Goal: Task Accomplishment & Management: Use online tool/utility

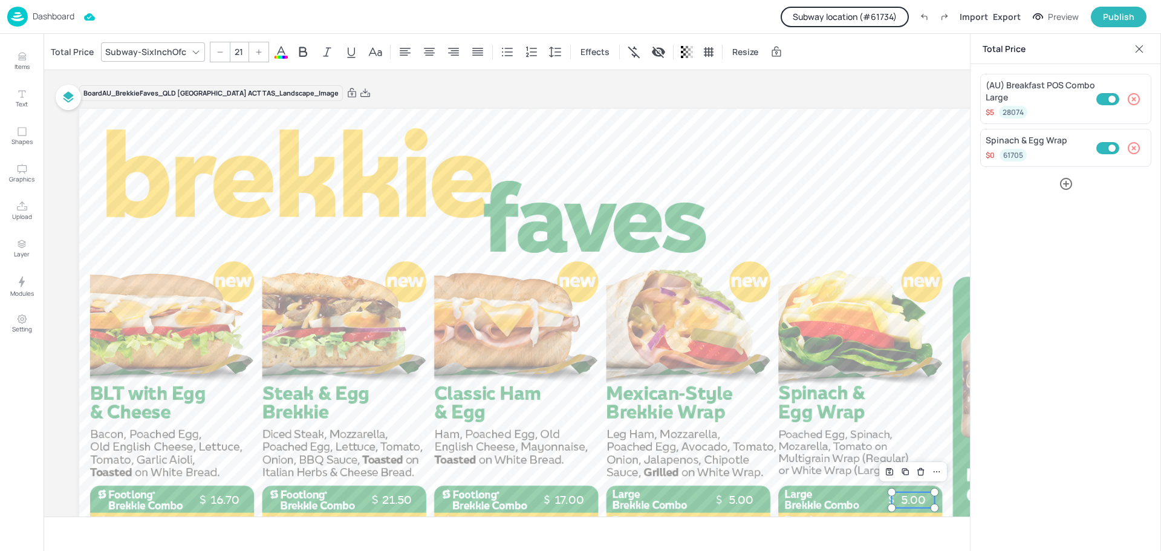
scroll to position [211, 0]
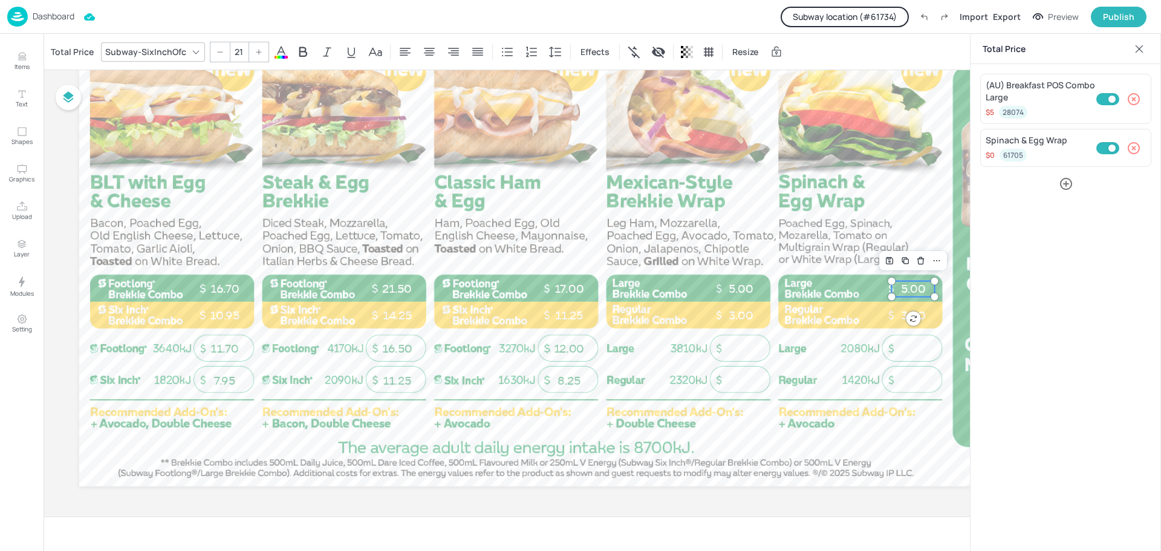
click at [51, 15] on p "Dashboard" at bounding box center [54, 16] width 42 height 8
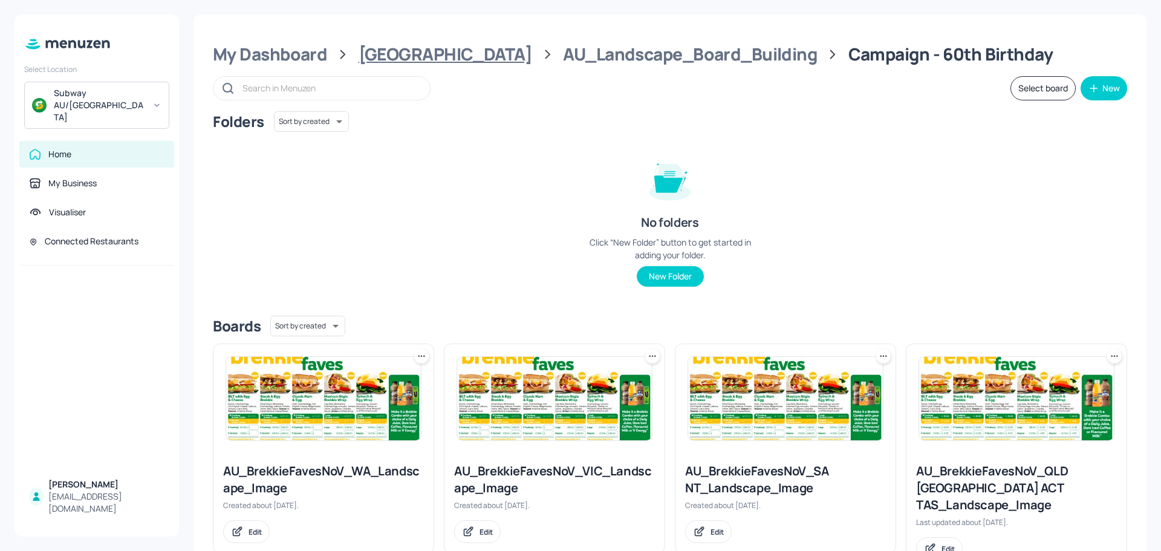
click at [393, 54] on div "Australia" at bounding box center [446, 55] width 174 height 22
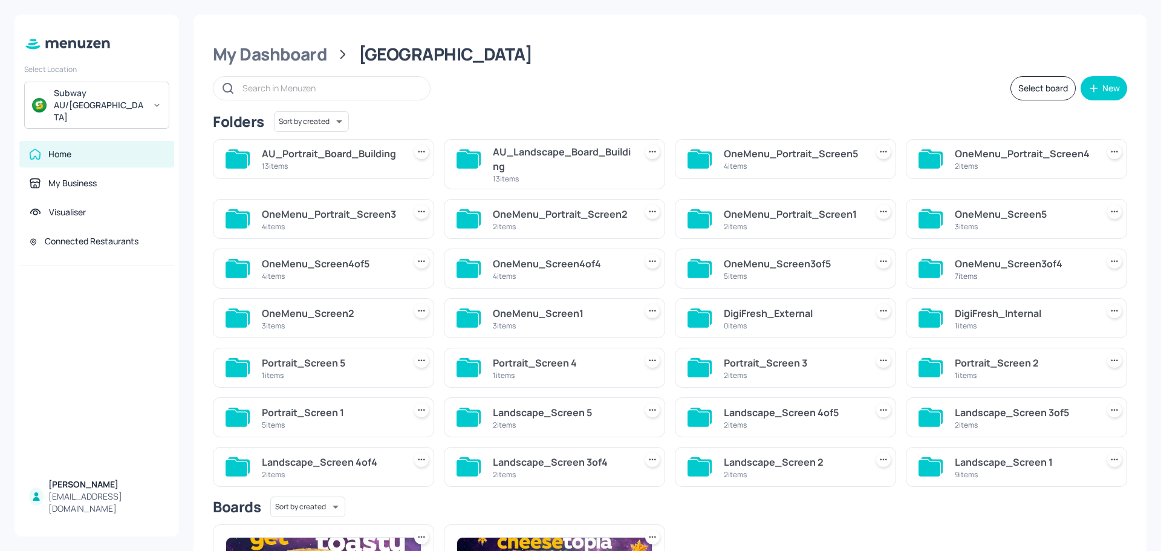
click at [341, 165] on div "13 items" at bounding box center [331, 166] width 138 height 10
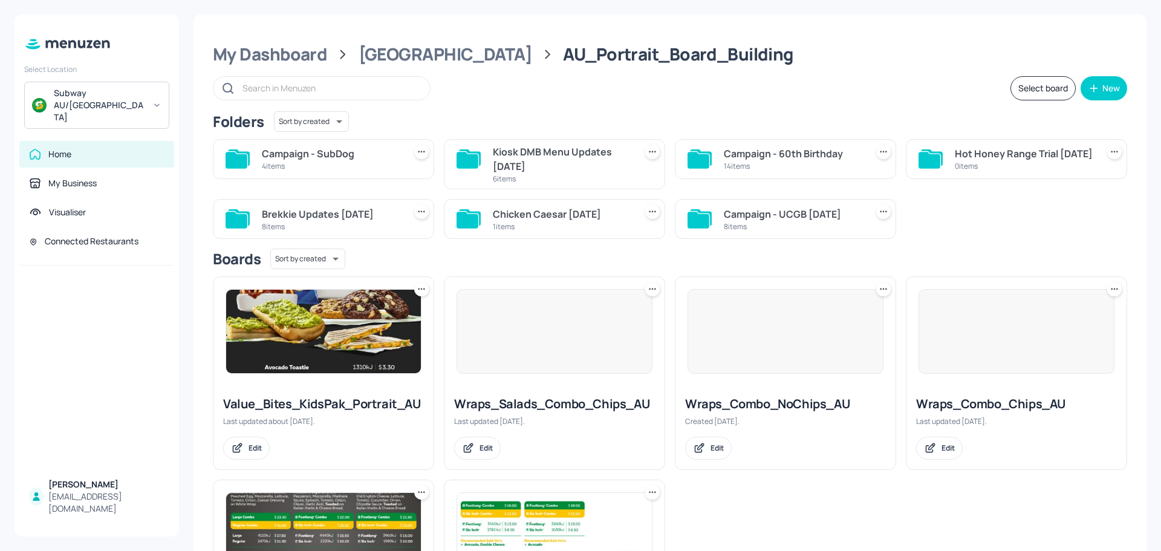
click at [537, 159] on div "Kiosk DMB Menu Updates Aug2025" at bounding box center [562, 159] width 138 height 29
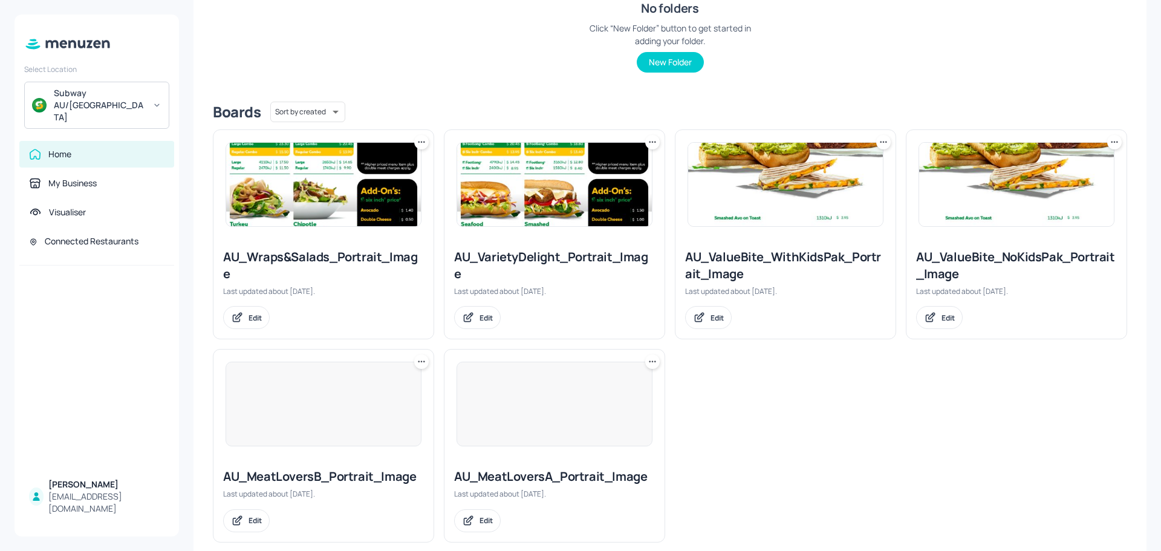
scroll to position [235, 0]
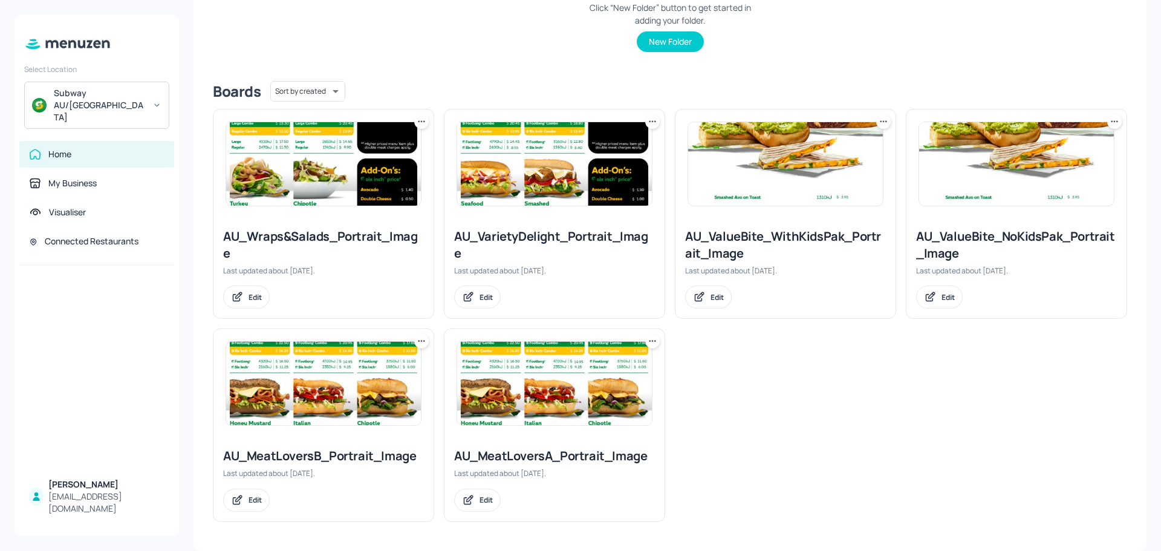
click at [792, 171] on img at bounding box center [785, 163] width 195 height 83
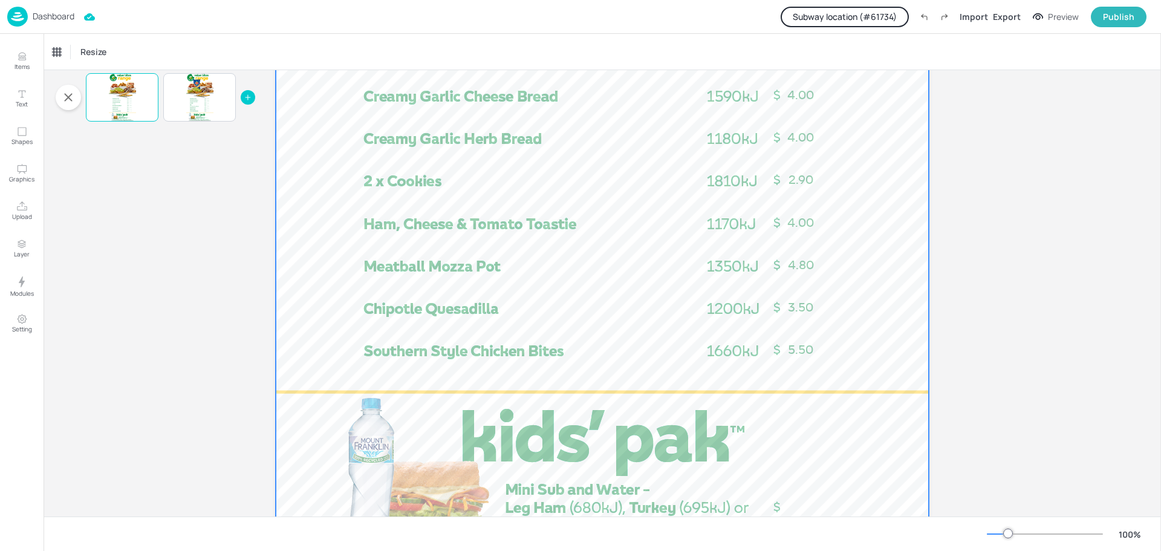
scroll to position [784, 0]
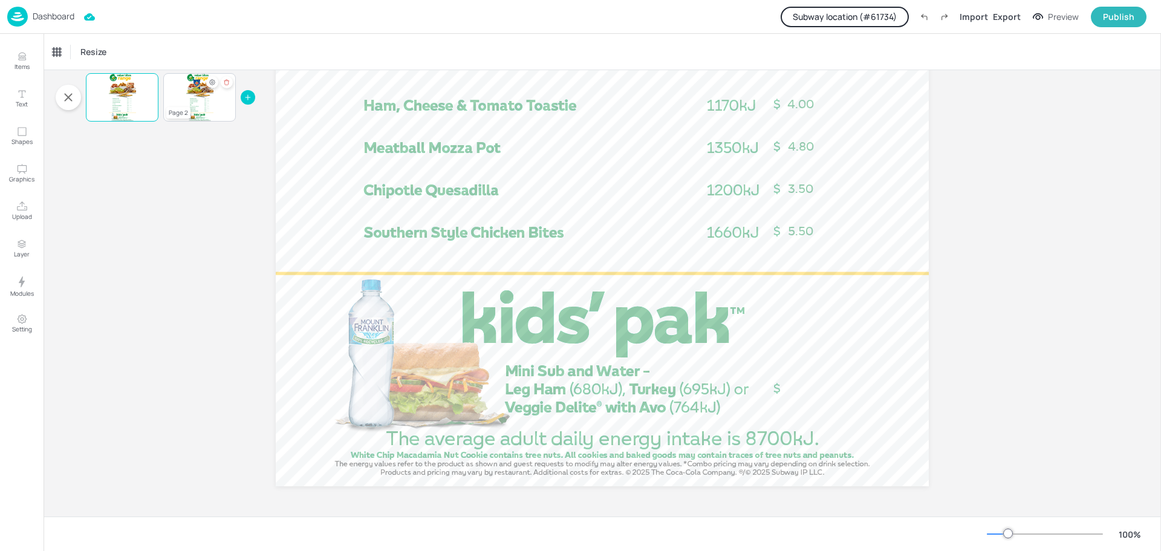
click at [209, 105] on div at bounding box center [199, 97] width 27 height 48
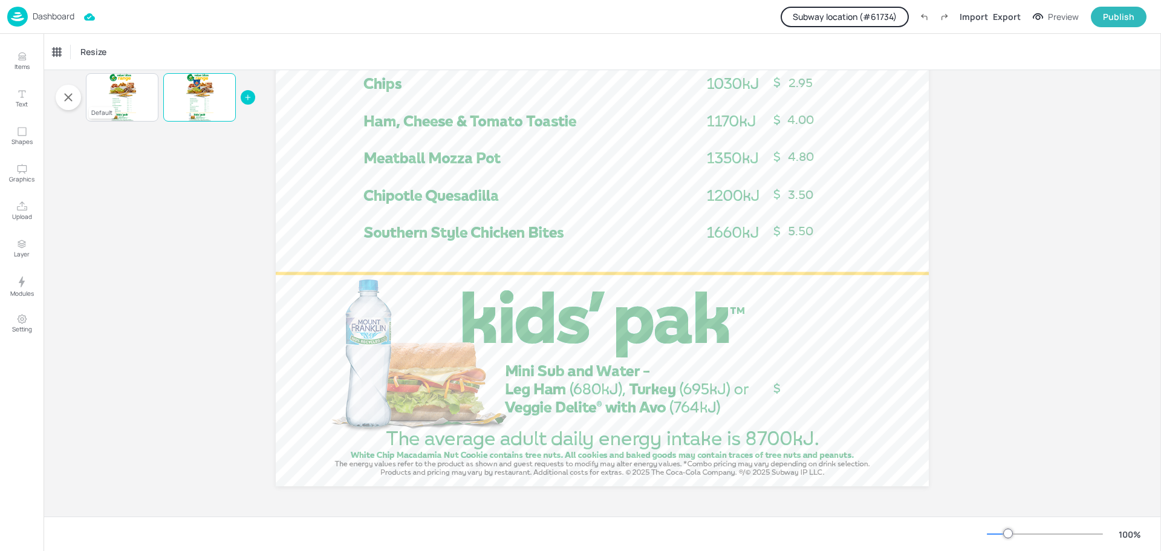
click at [129, 105] on p "4.00" at bounding box center [130, 105] width 2 height 1
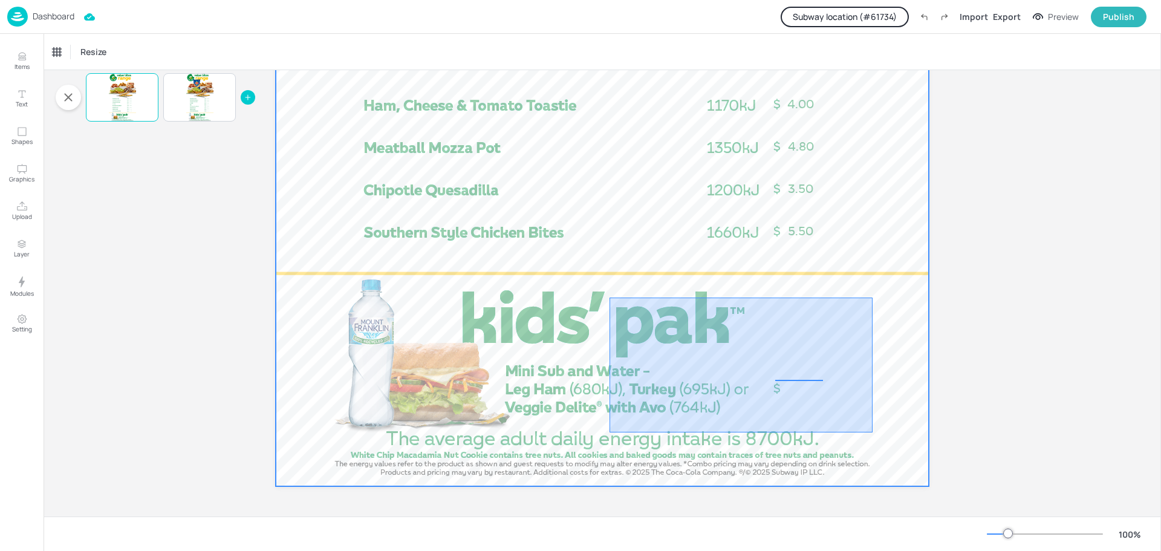
drag, startPoint x: 610, startPoint y: 298, endPoint x: 873, endPoint y: 432, distance: 295.7
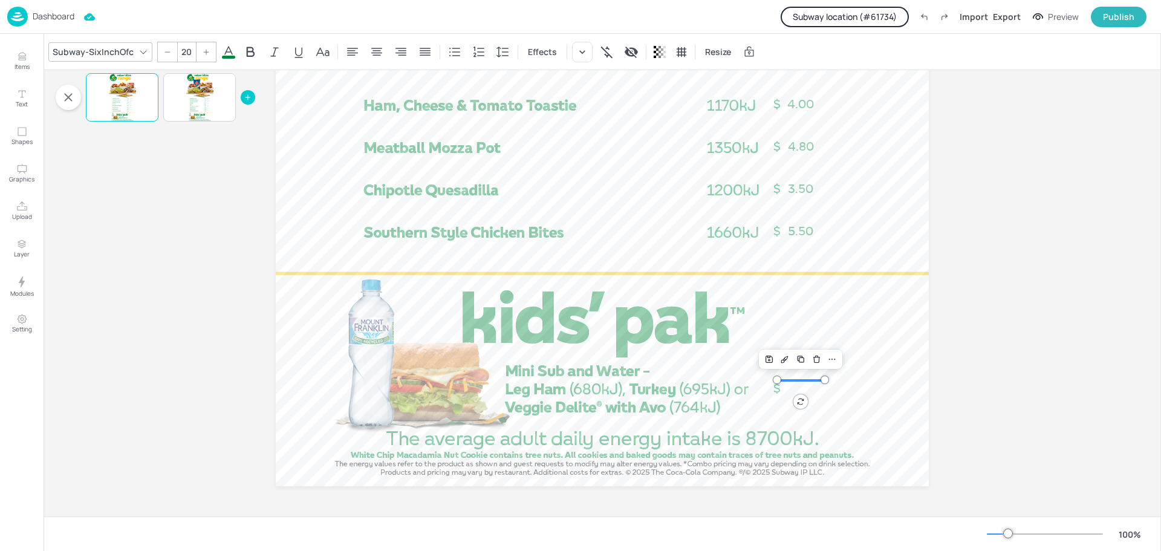
click at [855, 21] on button "Subway location (# 61734 )" at bounding box center [845, 17] width 128 height 21
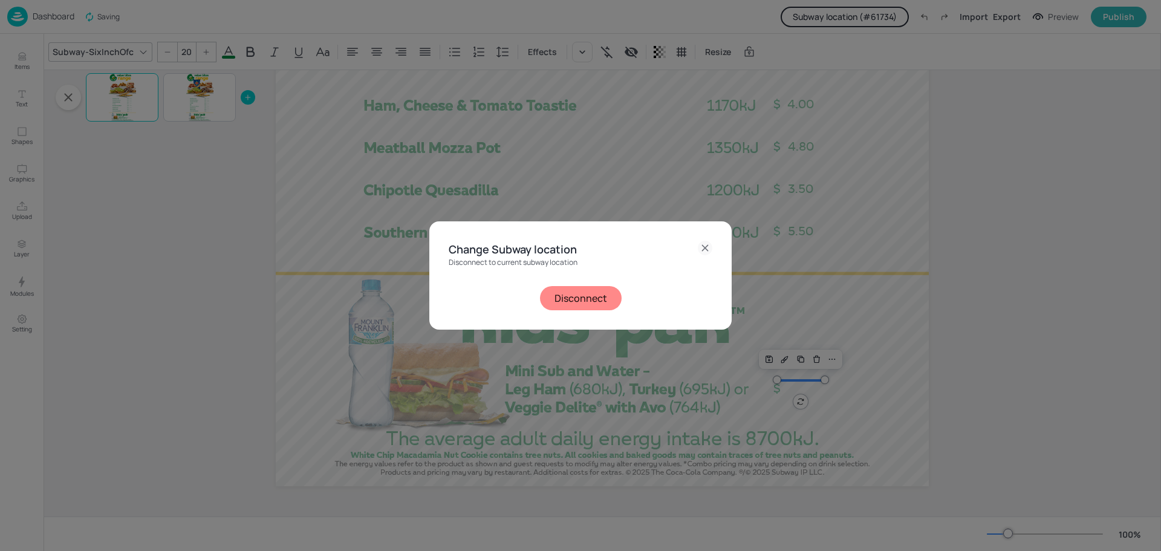
click at [599, 297] on button "Disconnect" at bounding box center [581, 298] width 82 height 24
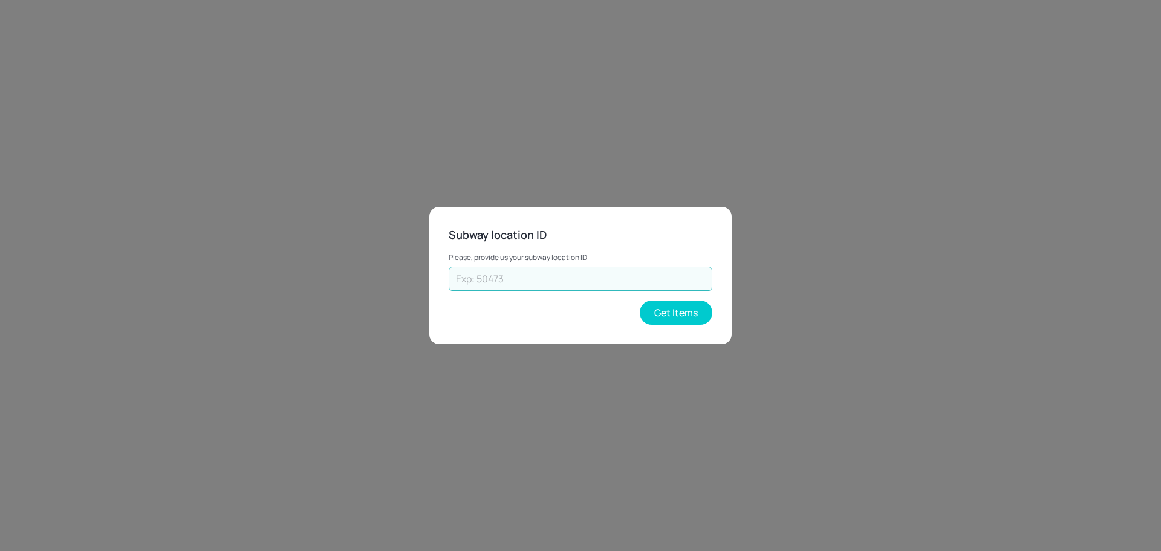
click at [592, 283] on input "text" at bounding box center [581, 279] width 264 height 24
type input "73602"
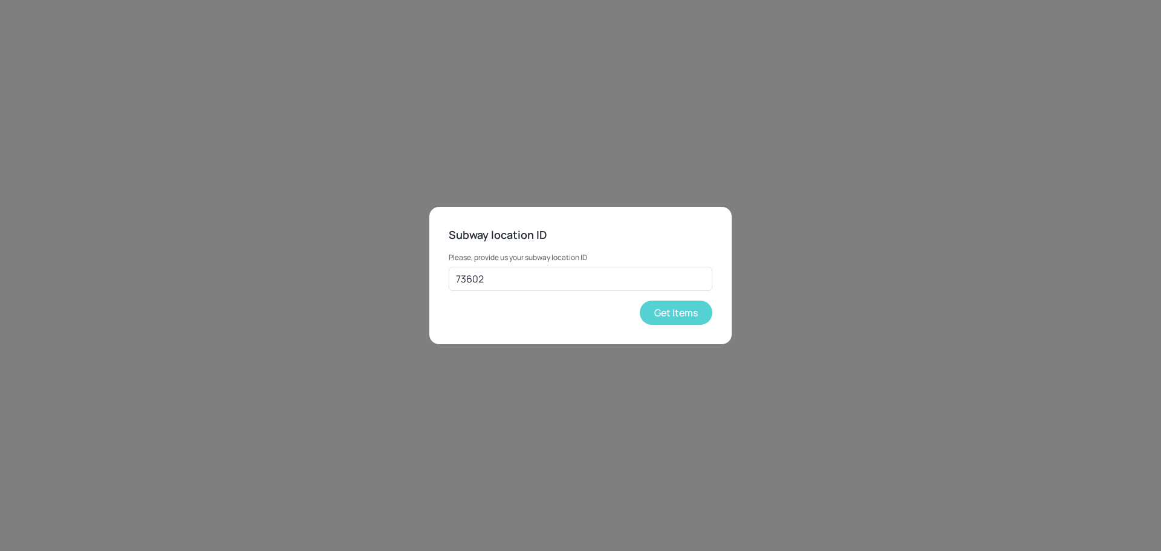
click at [684, 316] on button "Get Items" at bounding box center [676, 313] width 73 height 24
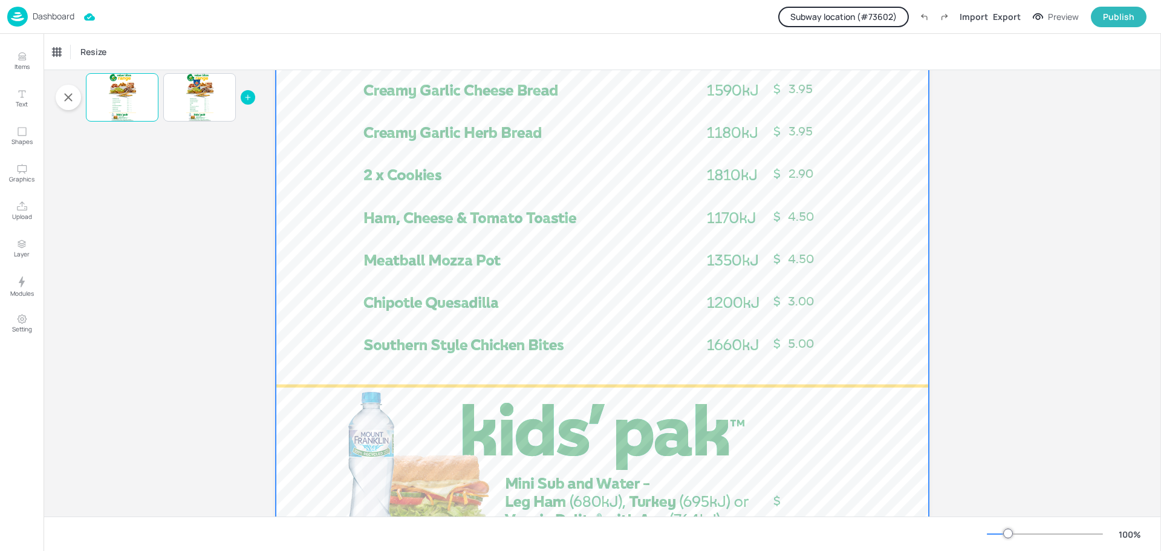
scroll to position [726, 0]
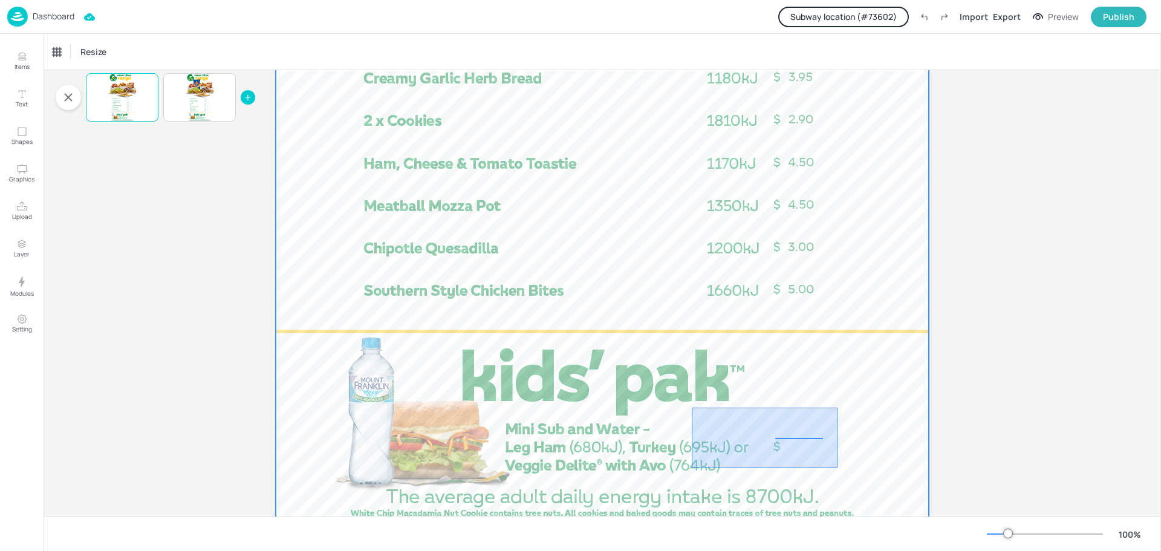
drag, startPoint x: 692, startPoint y: 408, endPoint x: 838, endPoint y: 468, distance: 157.6
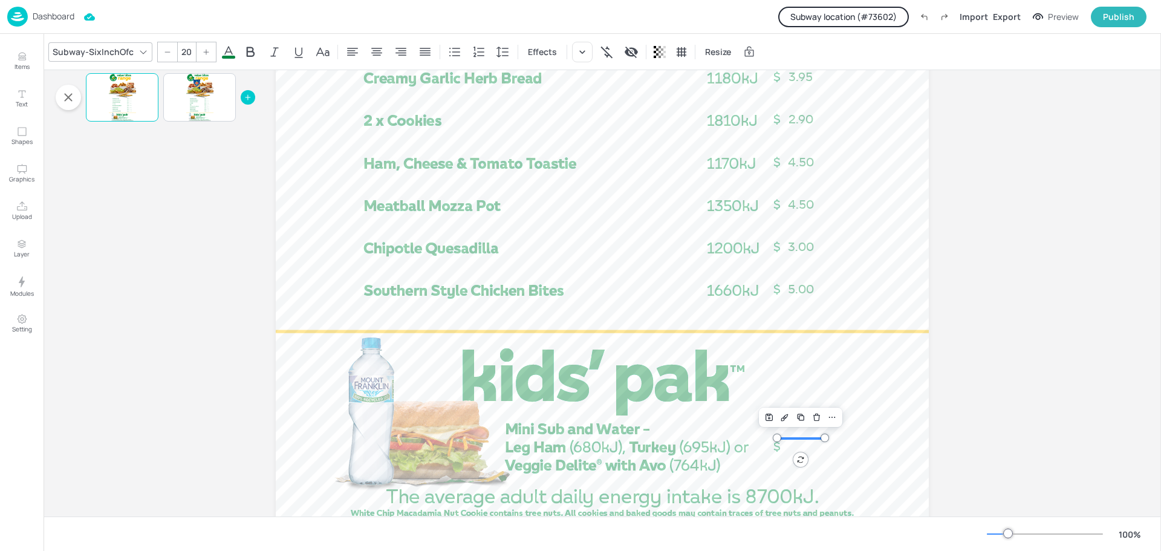
click at [858, 15] on button "Subway location (# 73602 )" at bounding box center [843, 17] width 131 height 21
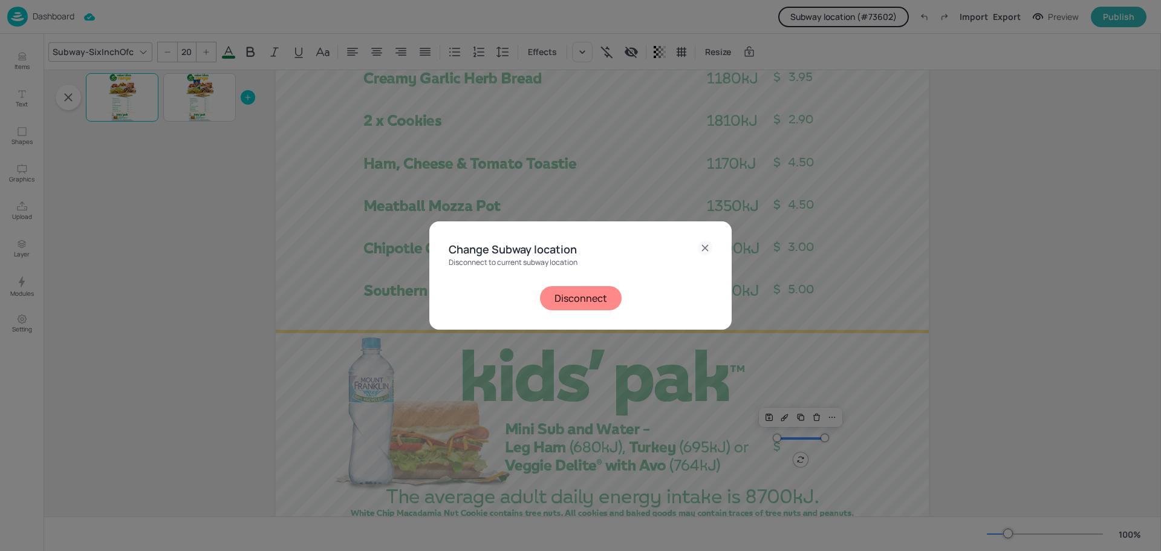
click at [15, 58] on div "Change Subway location Disconnect to current subway location Disconnect" at bounding box center [580, 275] width 1161 height 551
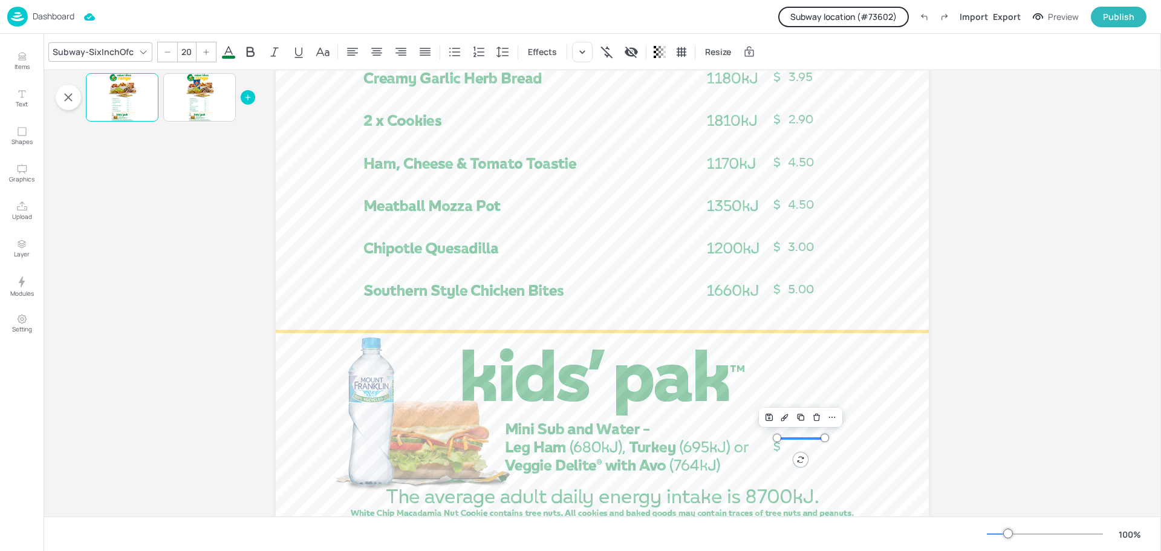
click at [869, 11] on button "Subway location (# 73602 )" at bounding box center [843, 17] width 131 height 21
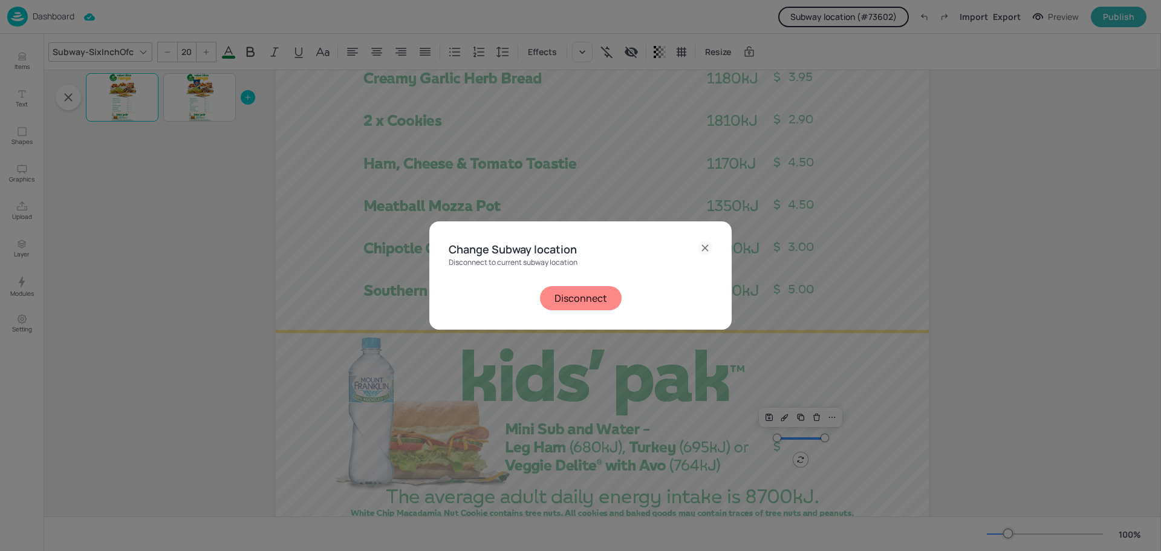
click at [602, 295] on button "Disconnect" at bounding box center [581, 298] width 82 height 24
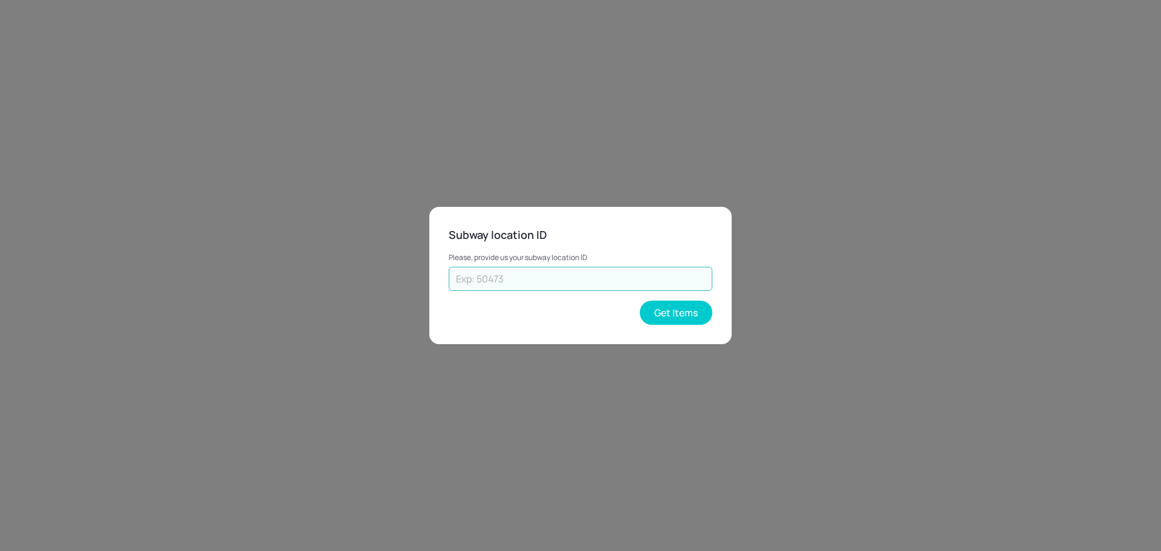
click at [581, 282] on input "text" at bounding box center [581, 279] width 264 height 24
type input "74546"
click at [678, 321] on button "Get Items" at bounding box center [676, 313] width 73 height 24
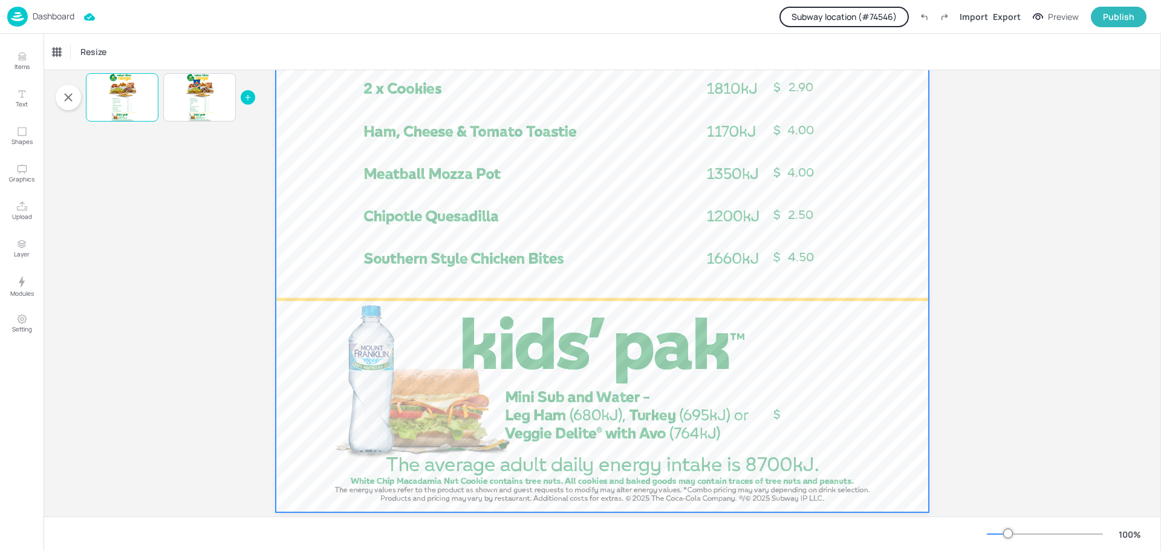
scroll to position [784, 0]
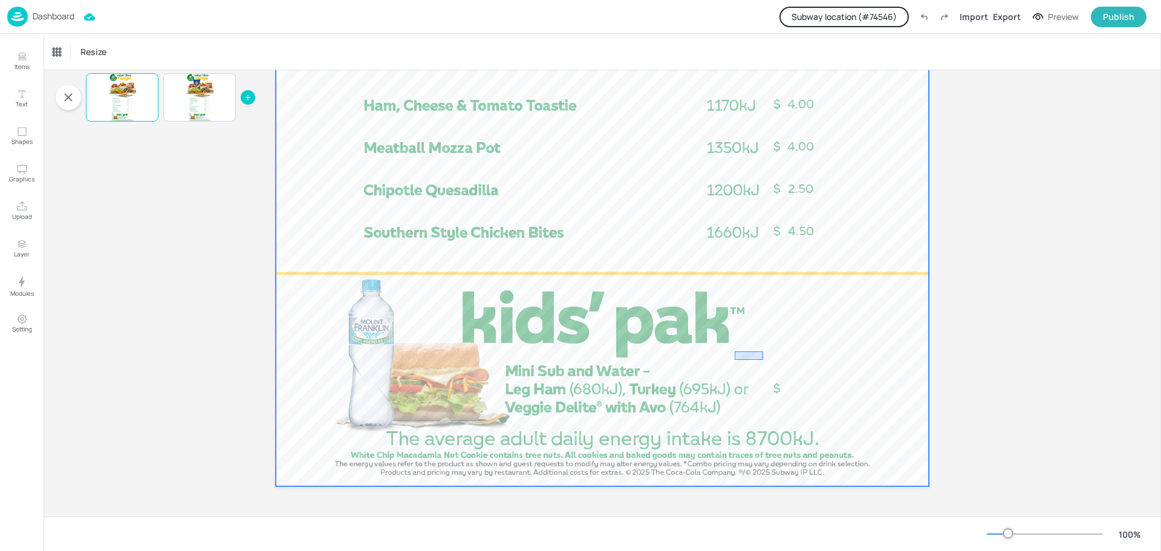
drag, startPoint x: 735, startPoint y: 351, endPoint x: 842, endPoint y: 394, distance: 115.4
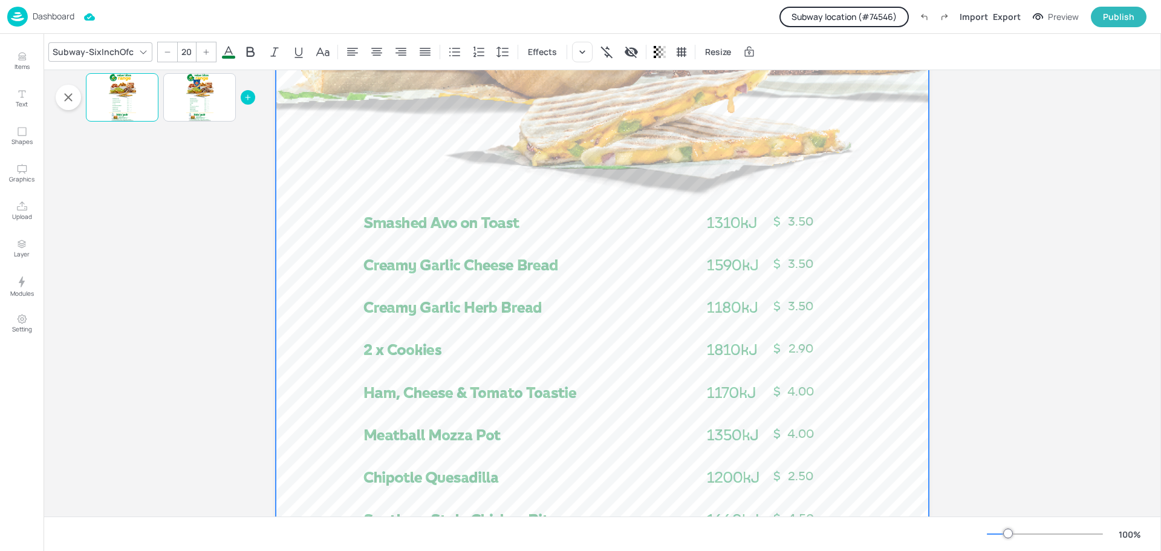
scroll to position [481, 0]
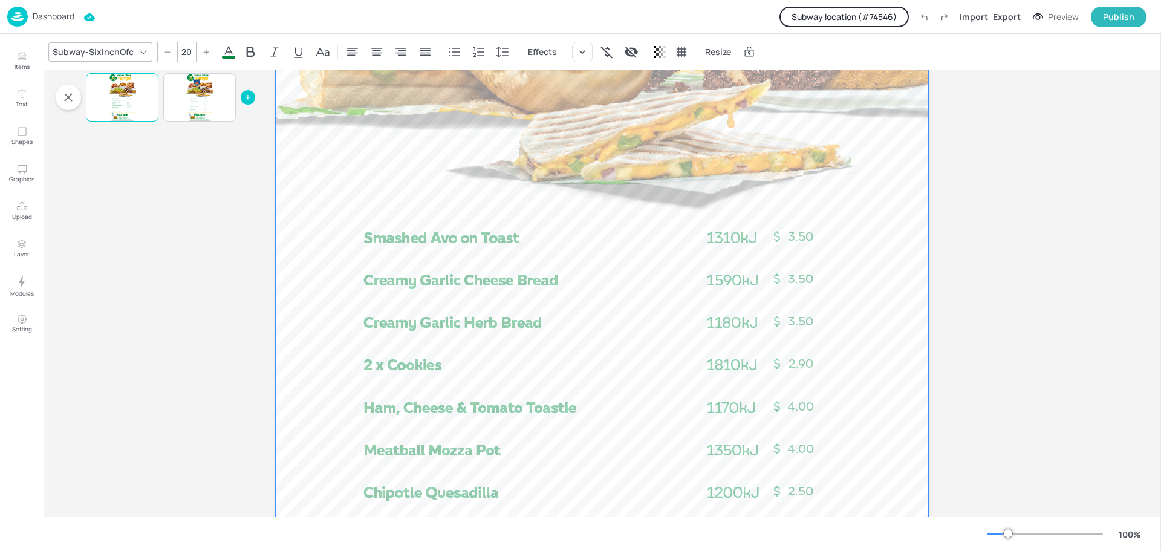
click at [556, 121] on div at bounding box center [602, 207] width 653 height 1161
click at [203, 103] on div at bounding box center [199, 97] width 27 height 48
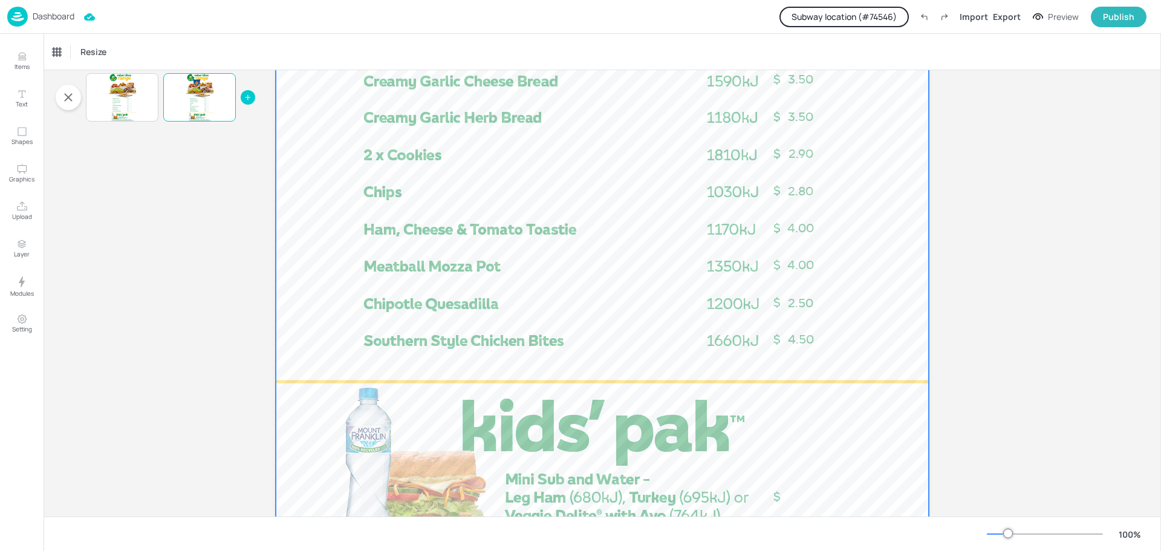
scroll to position [723, 0]
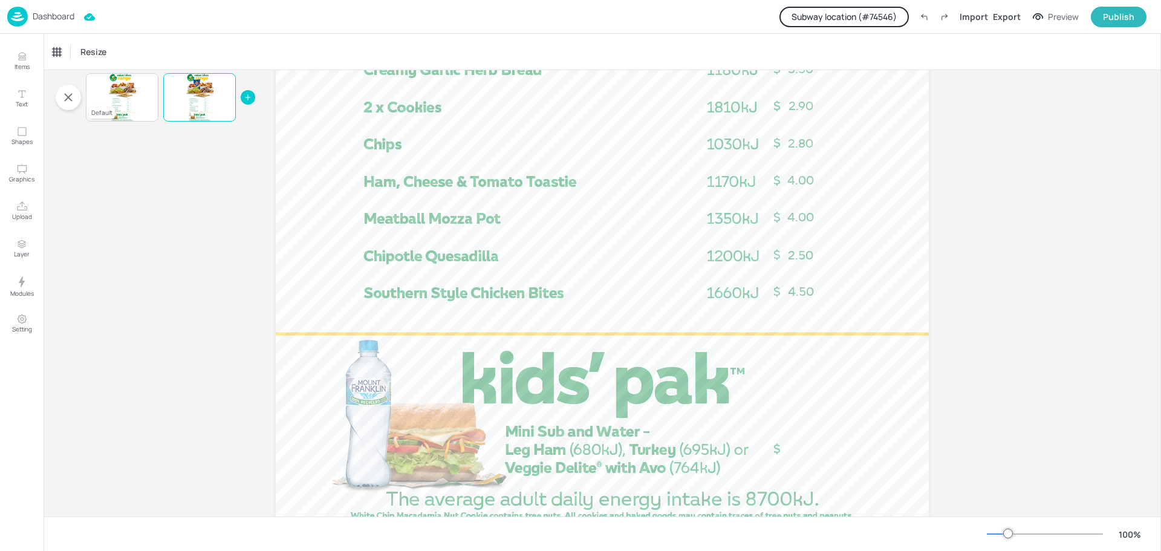
click at [135, 114] on div at bounding box center [122, 97] width 27 height 48
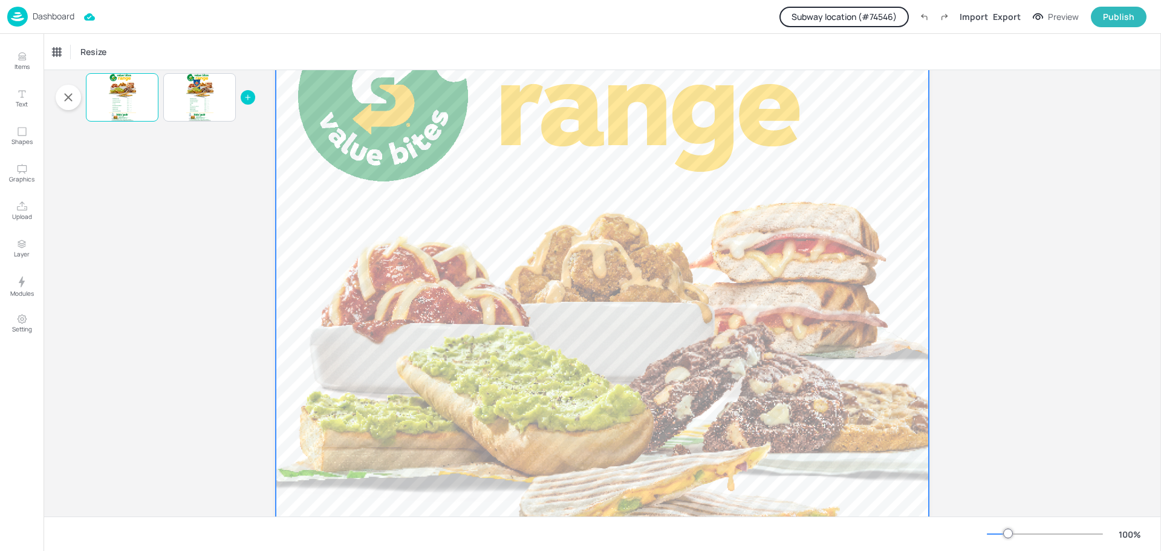
scroll to position [240, 0]
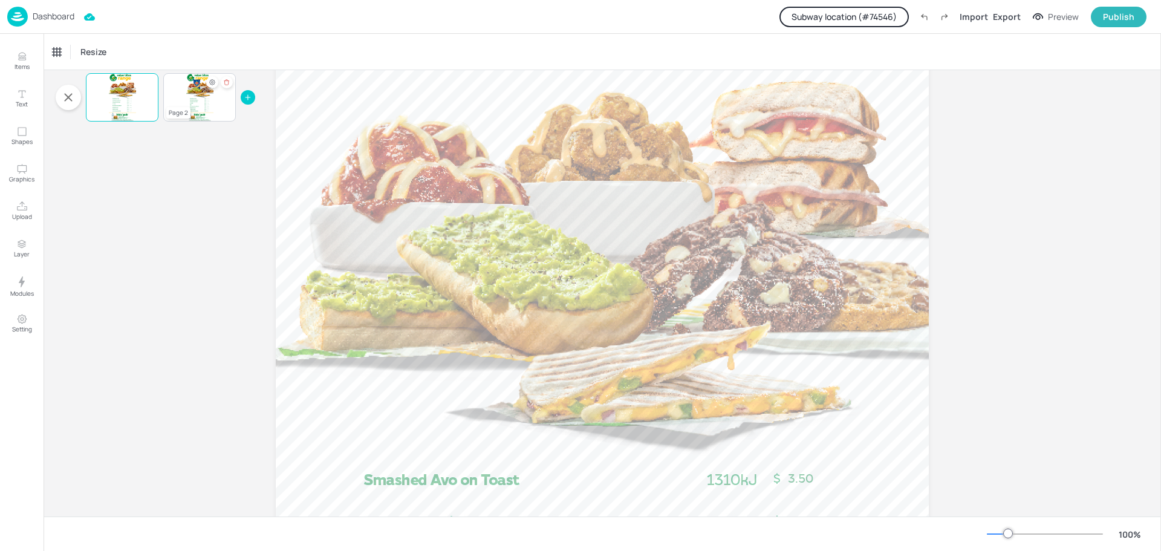
click at [189, 103] on div at bounding box center [199, 97] width 27 height 48
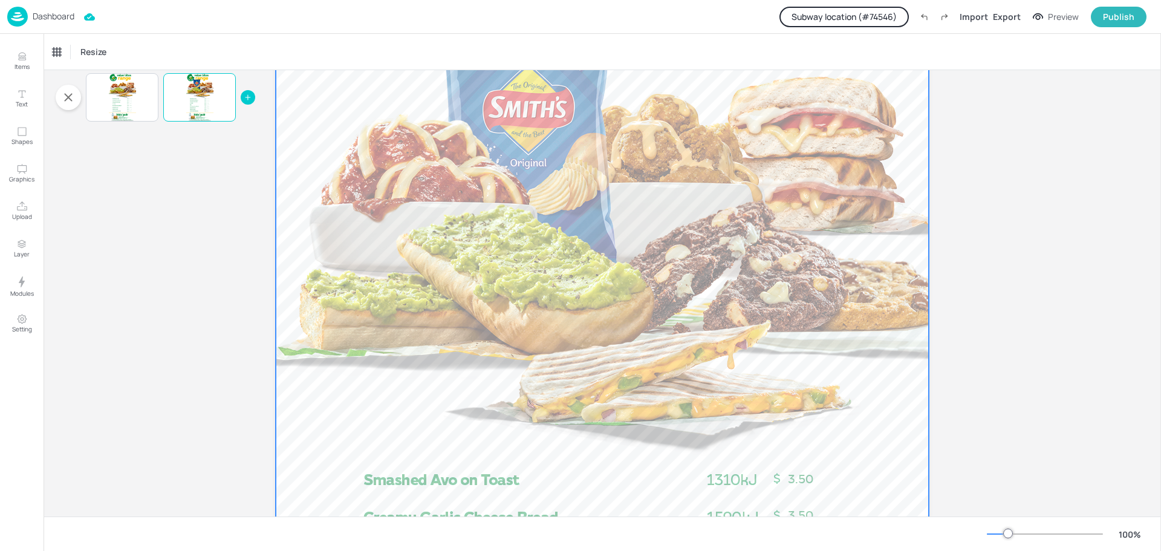
scroll to position [602, 0]
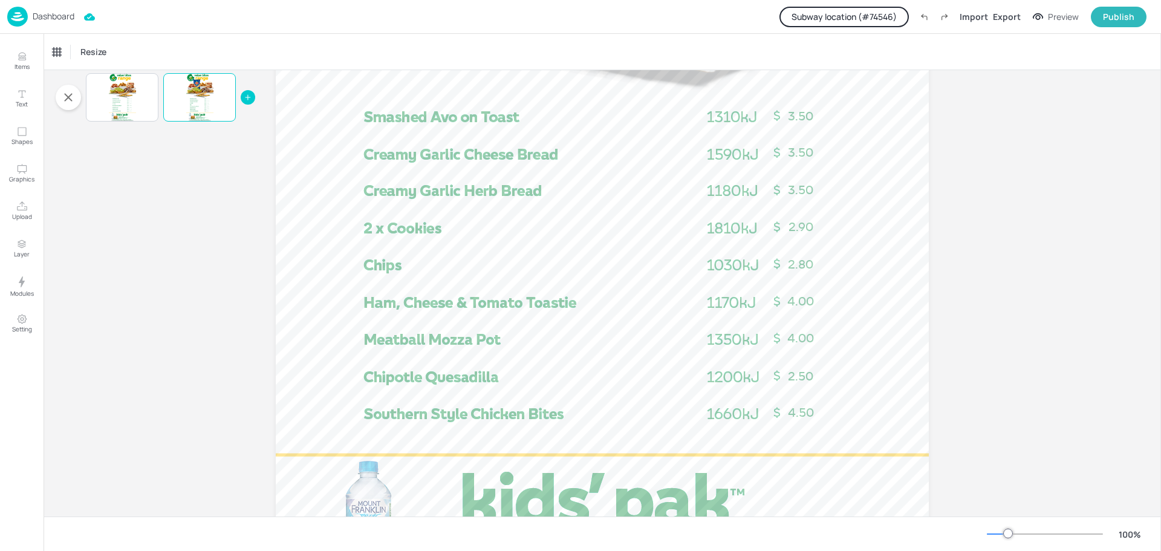
click at [65, 20] on p "Dashboard" at bounding box center [54, 16] width 42 height 8
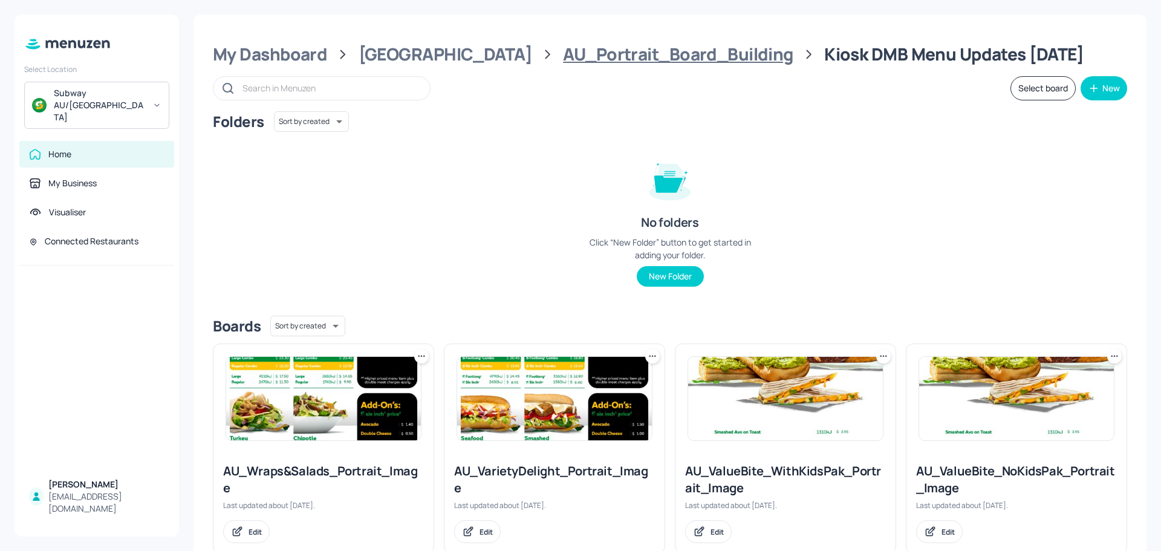
click at [563, 56] on div "AU_Portrait_Board_Building" at bounding box center [678, 55] width 230 height 22
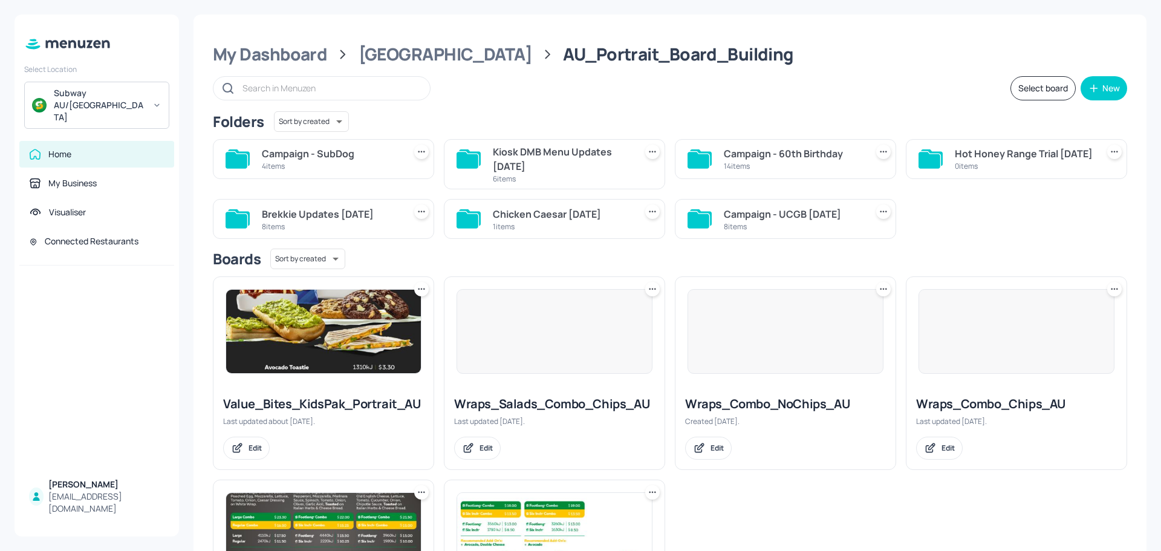
click at [301, 159] on div "Campaign - SubDog" at bounding box center [331, 153] width 138 height 15
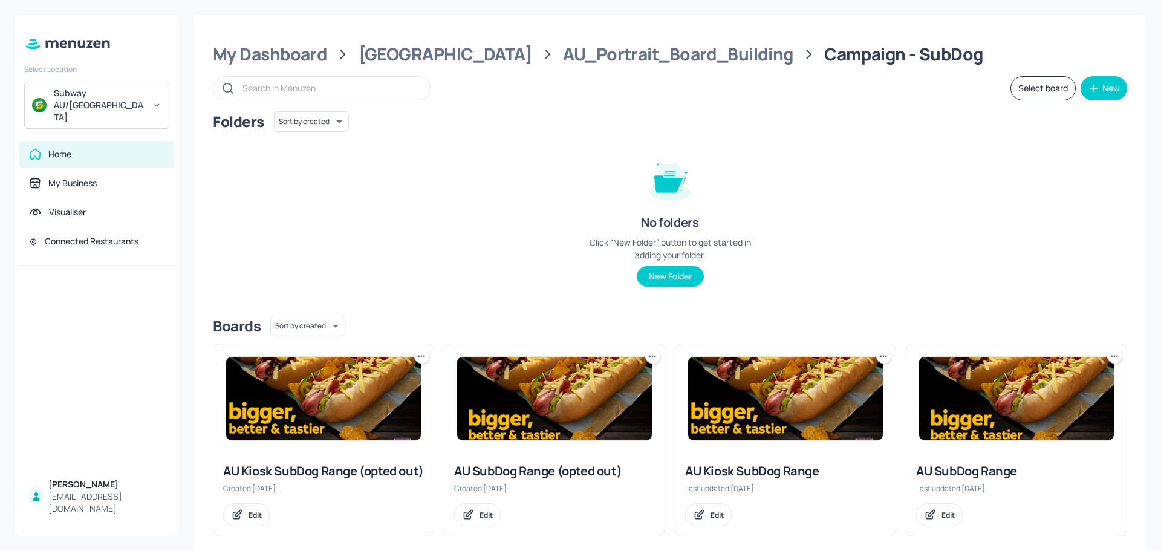
scroll to position [31, 0]
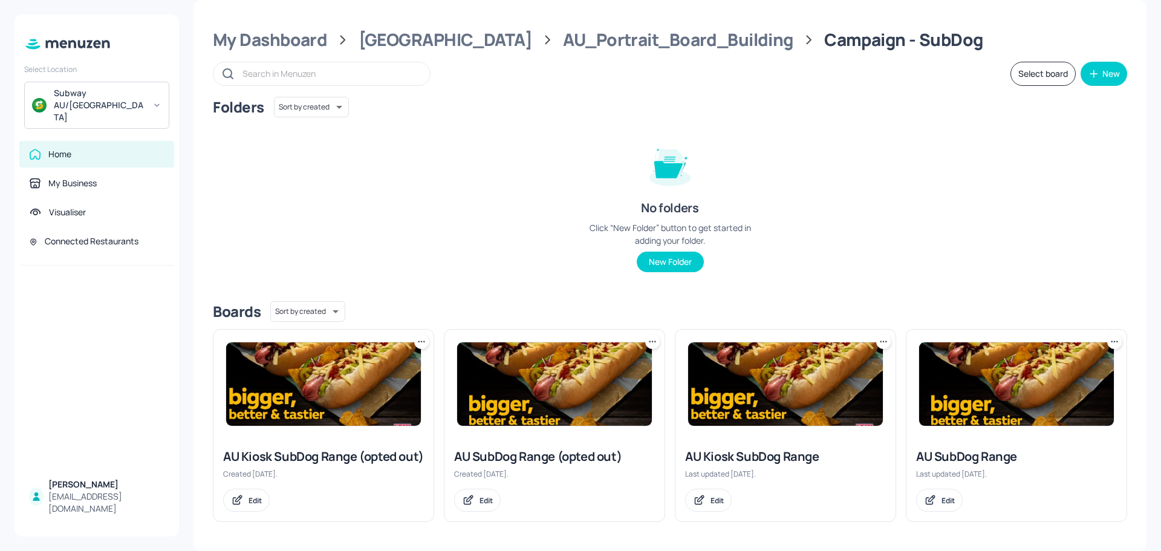
click at [987, 382] on img at bounding box center [1016, 383] width 195 height 83
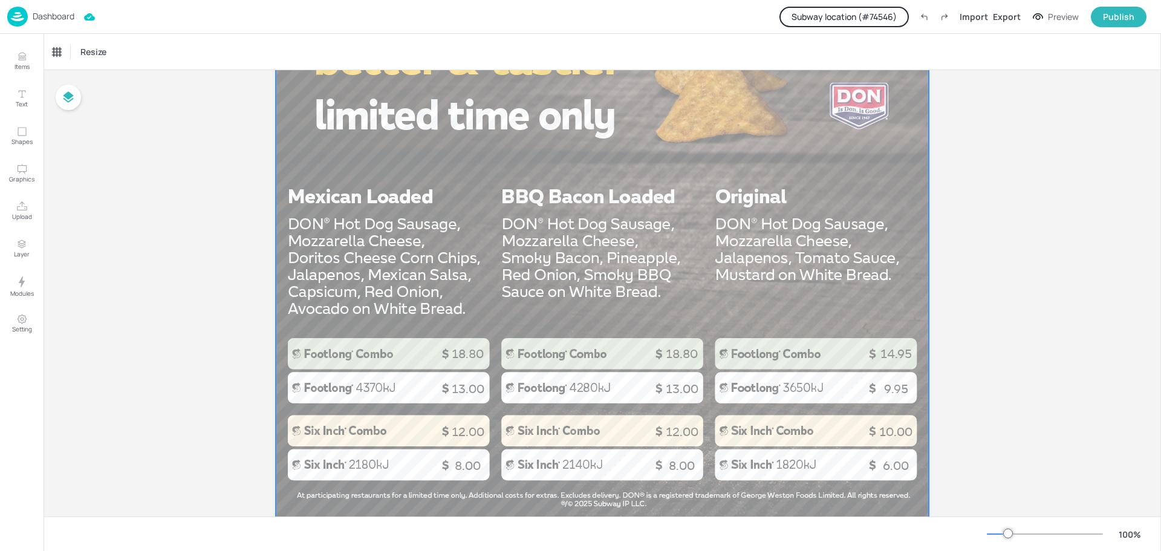
scroll to position [784, 0]
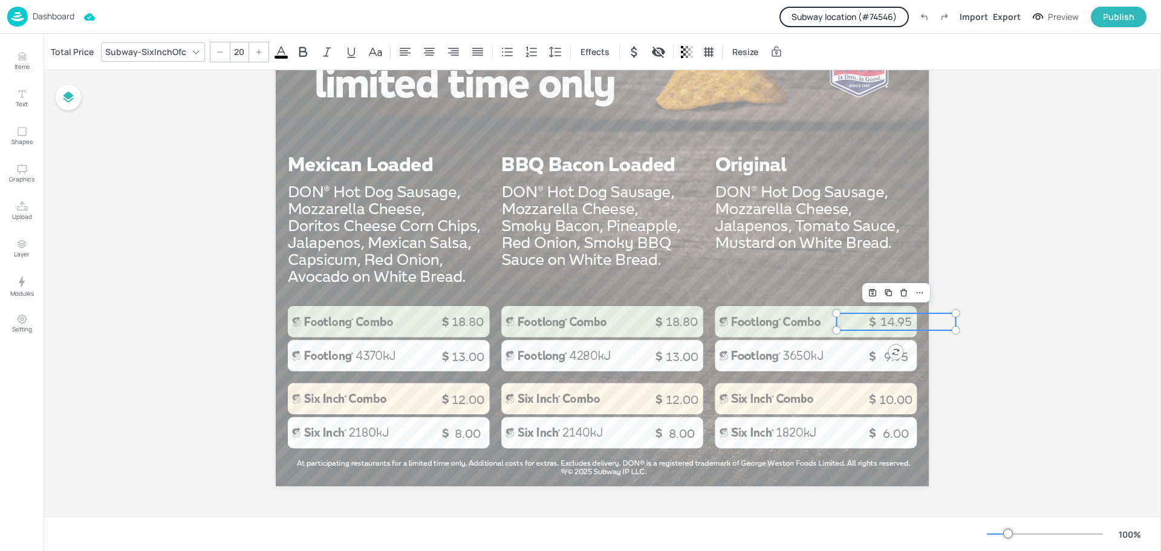
click at [887, 325] on p "14.95" at bounding box center [896, 321] width 119 height 17
click at [63, 52] on div "Total Price" at bounding box center [72, 51] width 48 height 19
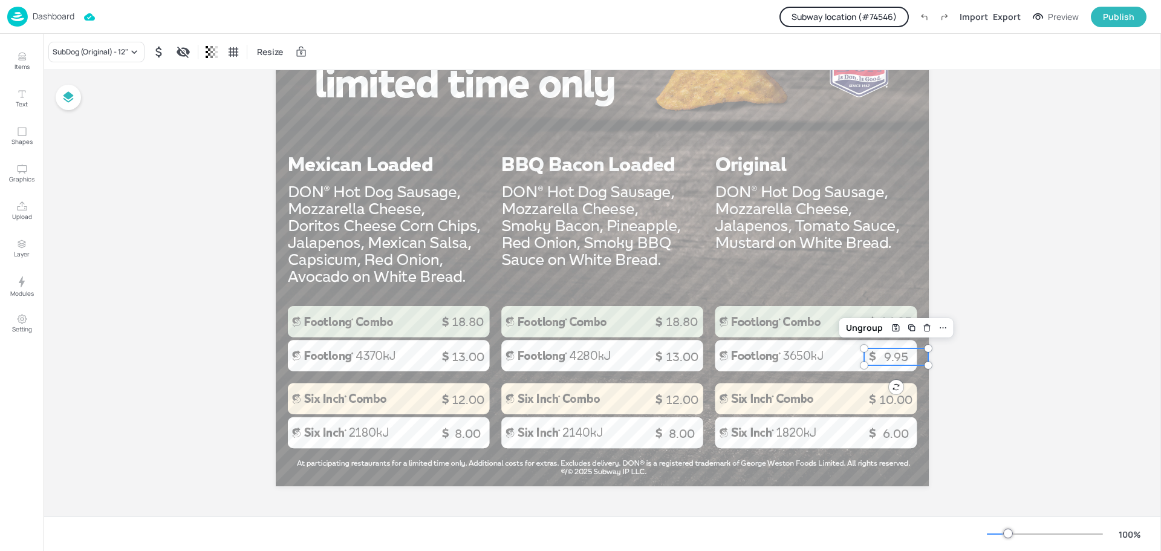
click at [875, 360] on p "9.95" at bounding box center [896, 356] width 64 height 17
click at [137, 54] on icon at bounding box center [134, 52] width 12 height 12
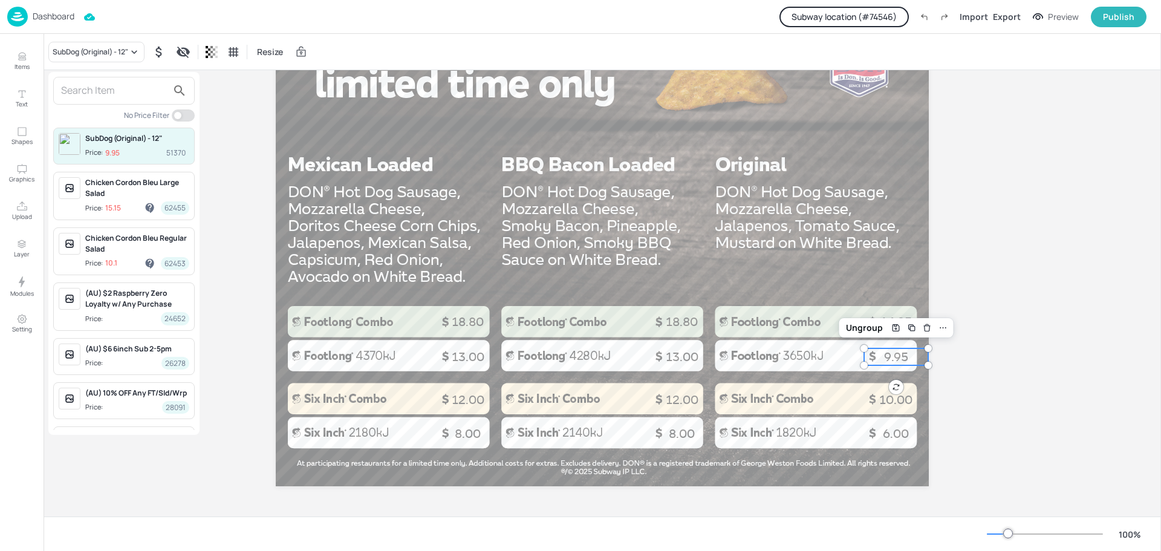
click at [890, 402] on div at bounding box center [580, 275] width 1161 height 551
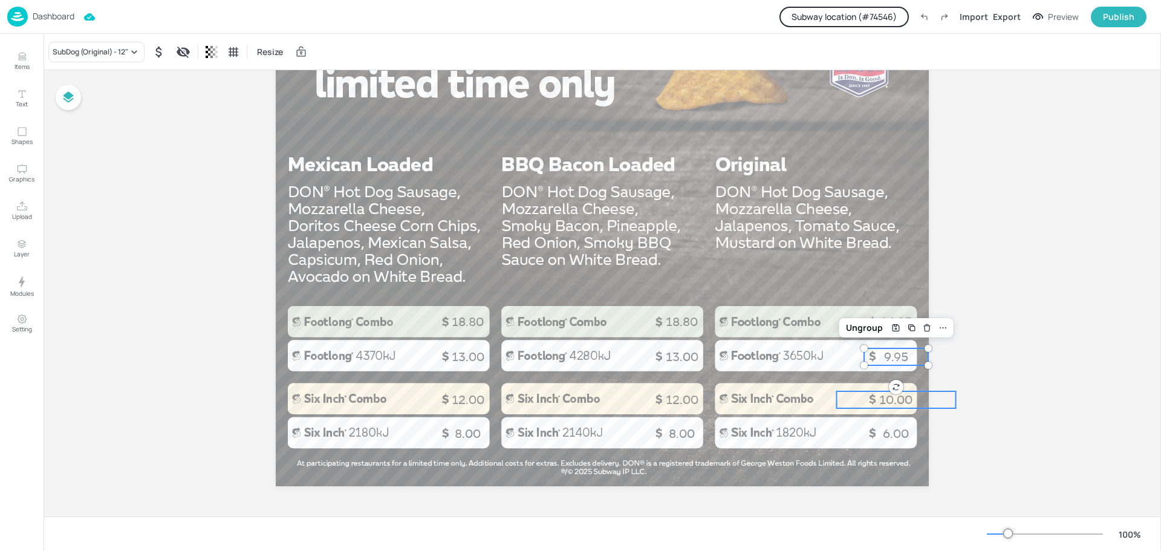
click at [888, 401] on p "10.00" at bounding box center [896, 399] width 119 height 17
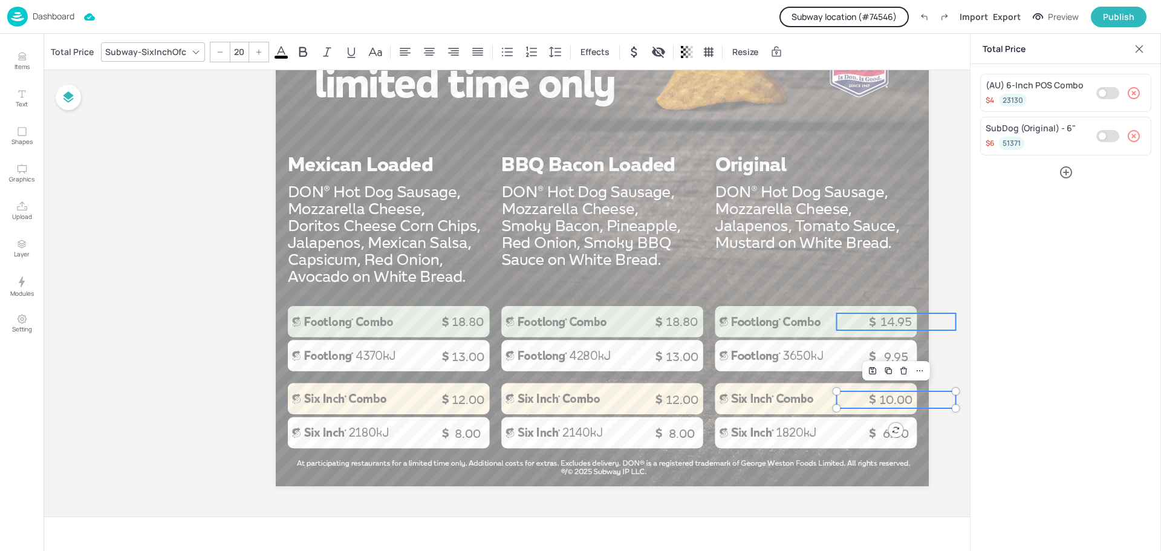
type input "20"
click at [882, 319] on p "14.95" at bounding box center [896, 321] width 119 height 17
